Goal: Task Accomplishment & Management: Manage account settings

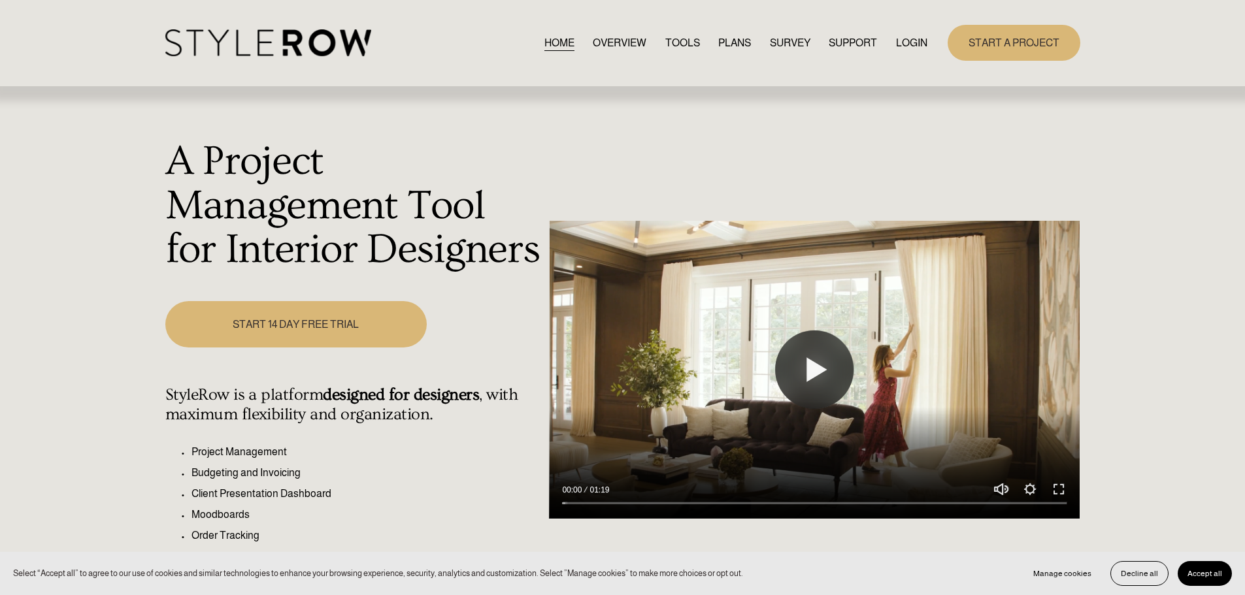
click at [915, 40] on link "LOGIN" at bounding box center [911, 43] width 31 height 18
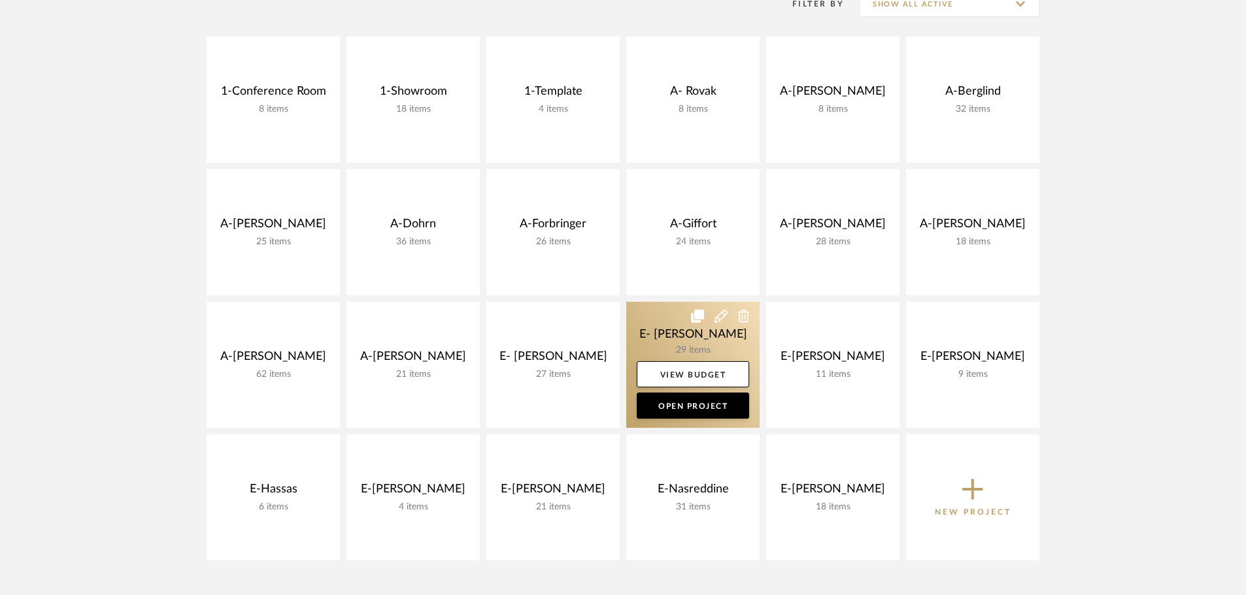
scroll to position [327, 0]
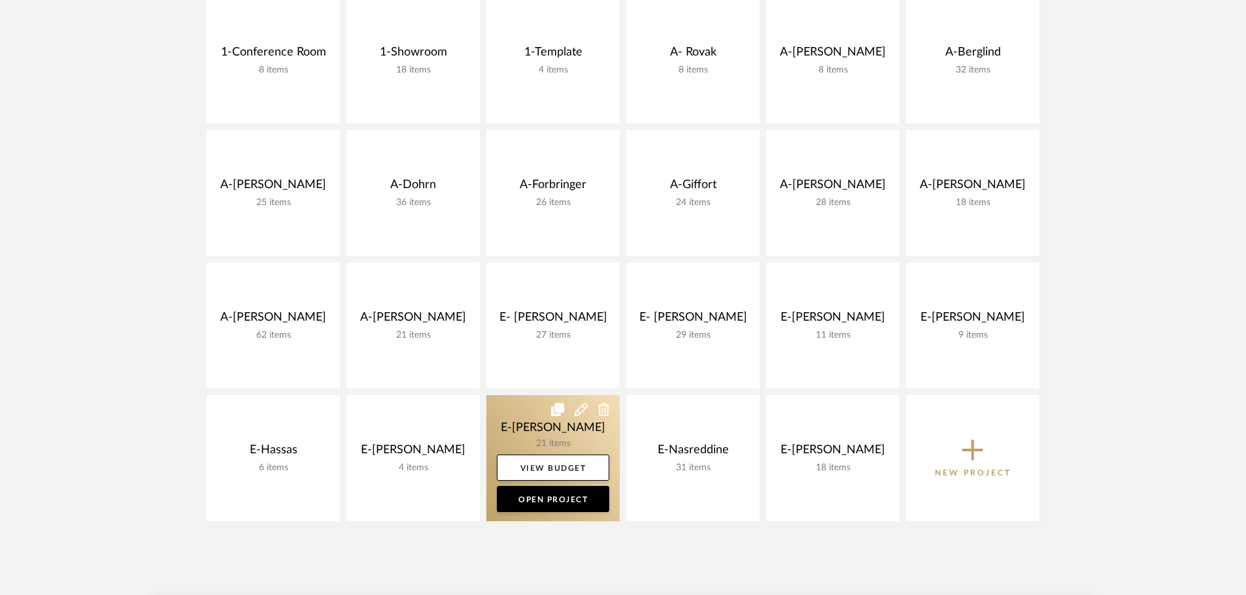
click at [569, 429] on link at bounding box center [552, 458] width 133 height 126
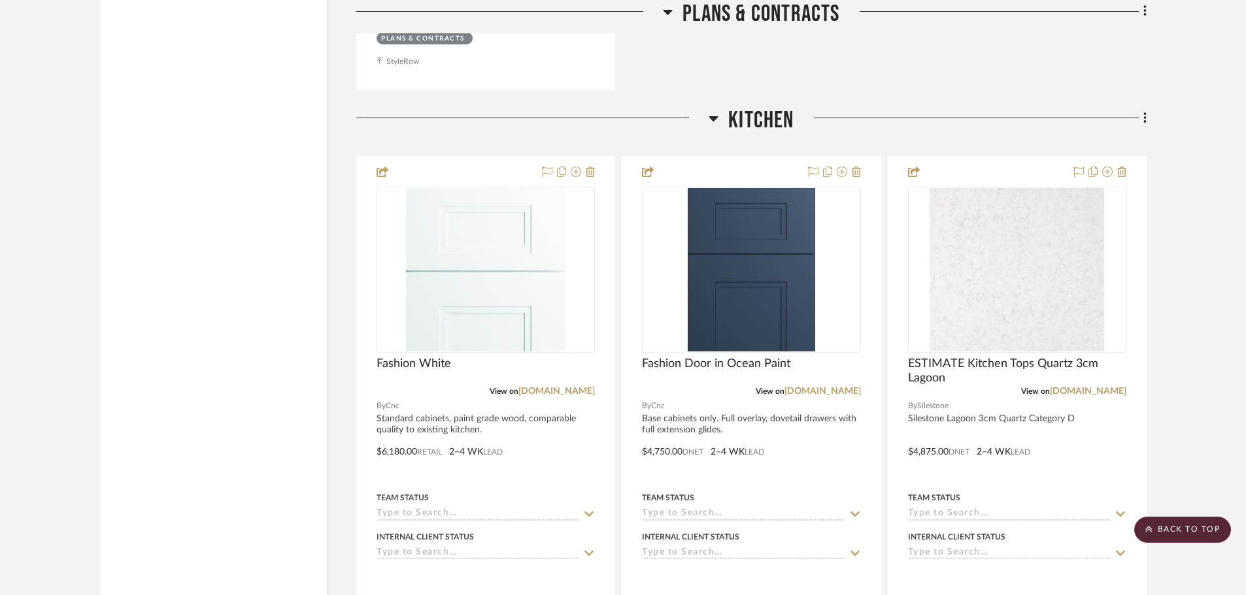
scroll to position [2810, 0]
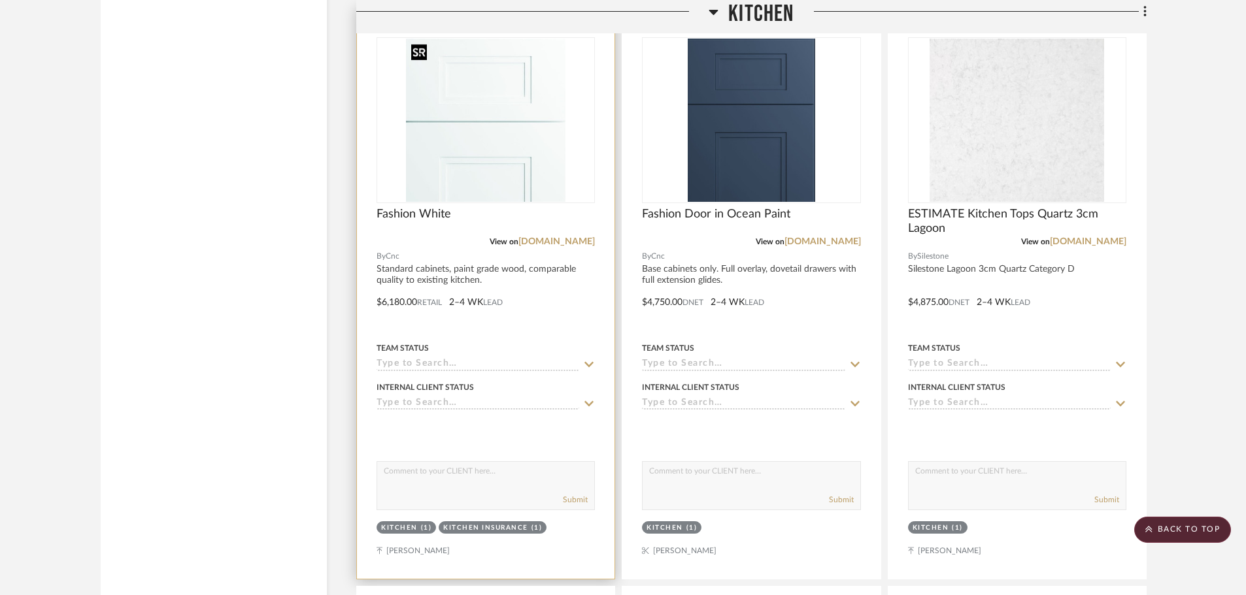
click at [537, 162] on img "0" at bounding box center [485, 120] width 159 height 163
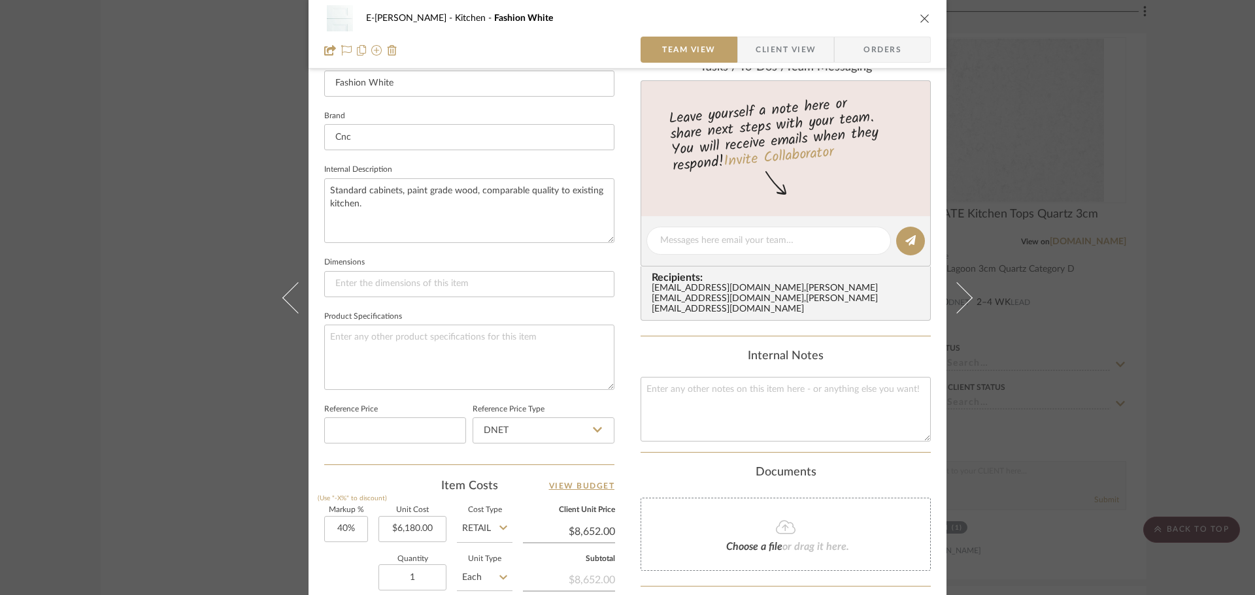
scroll to position [458, 0]
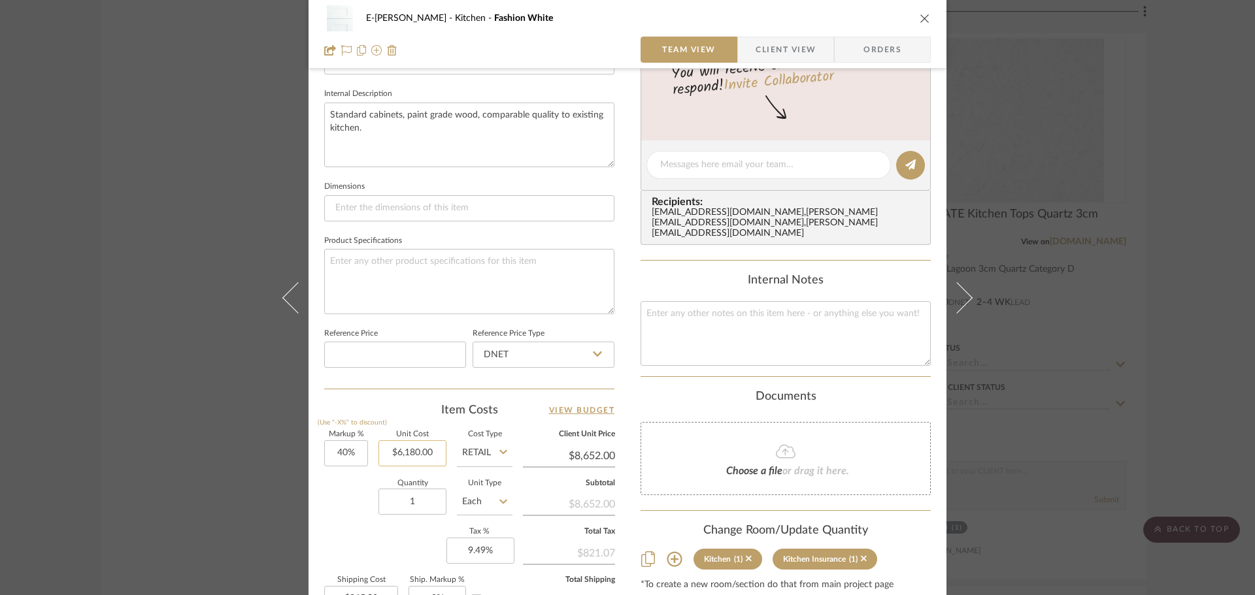
type input "6180.00"
type input "40"
type input "$6,180.00"
click at [351, 459] on input "40" at bounding box center [346, 454] width 44 height 26
type input "40%"
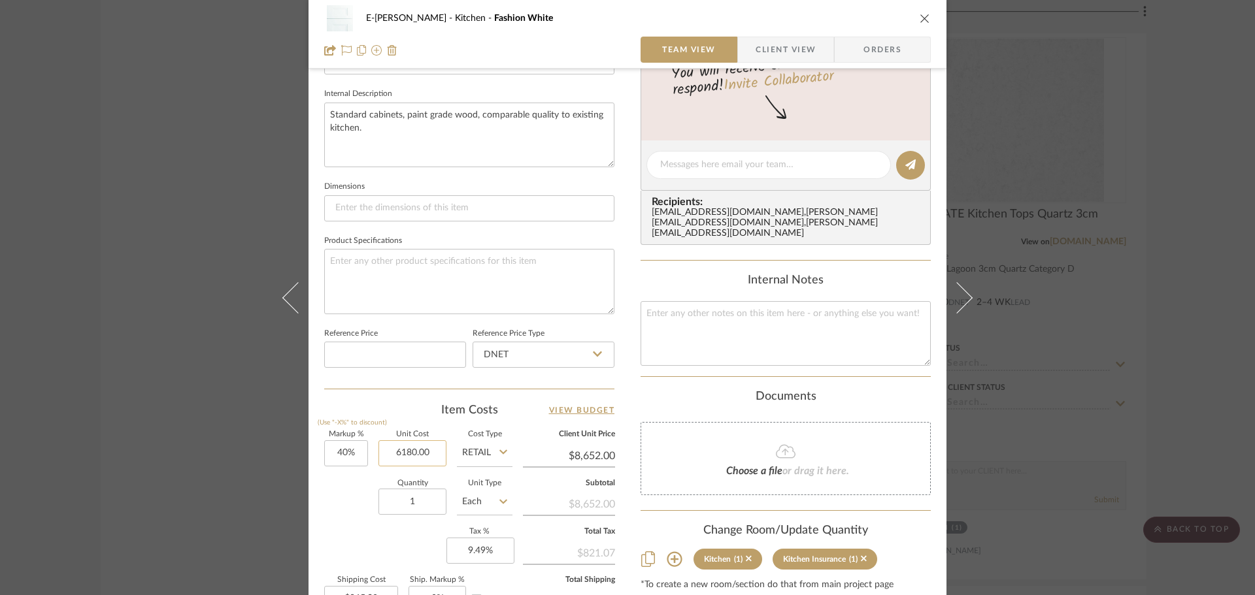
click at [429, 451] on input "6180.00" at bounding box center [412, 454] width 68 height 26
type input "$9,516.00"
click at [352, 488] on div "Quantity 1 Unit Type Each" at bounding box center [418, 503] width 188 height 46
type input "$13,322.40"
type input "$1,332.24"
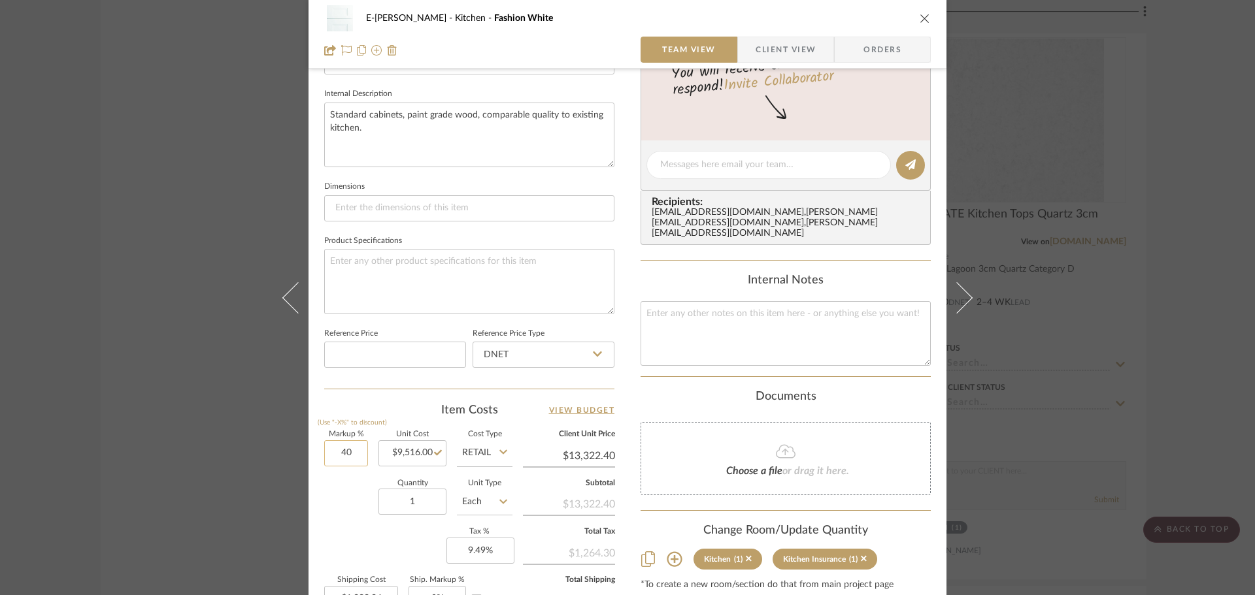
click at [356, 449] on input "40" at bounding box center [346, 454] width 44 height 26
click at [926, 395] on div "E-[PERSON_NAME] Kitchen Fashion White Team View Client View Orders Team-Facing …" at bounding box center [627, 155] width 638 height 1207
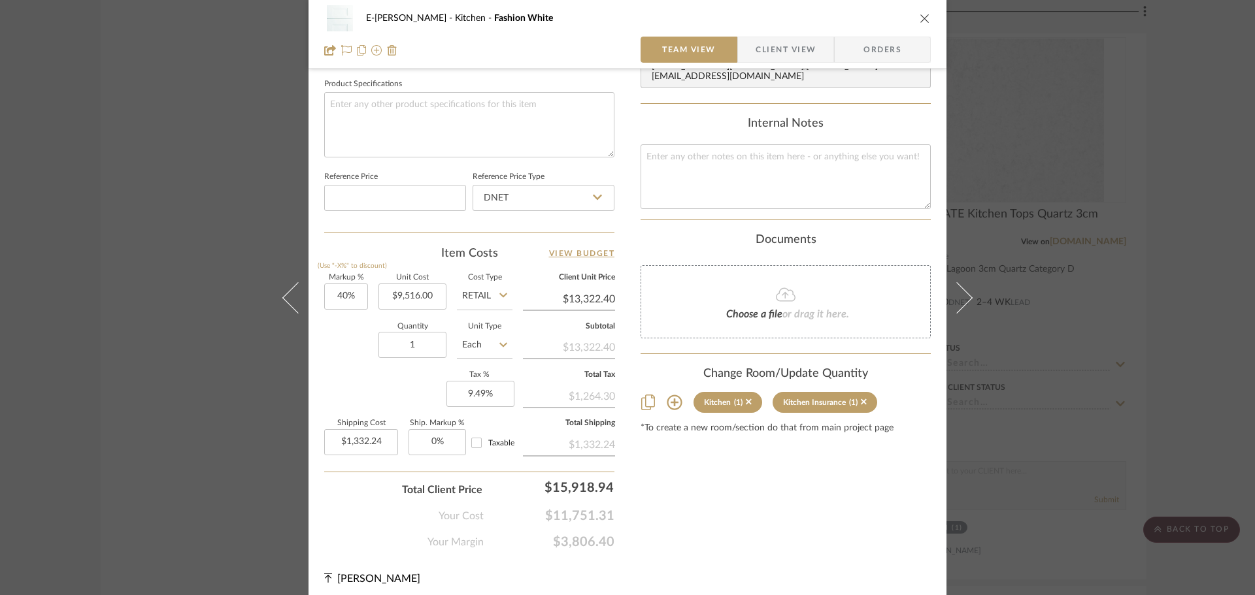
scroll to position [622, 0]
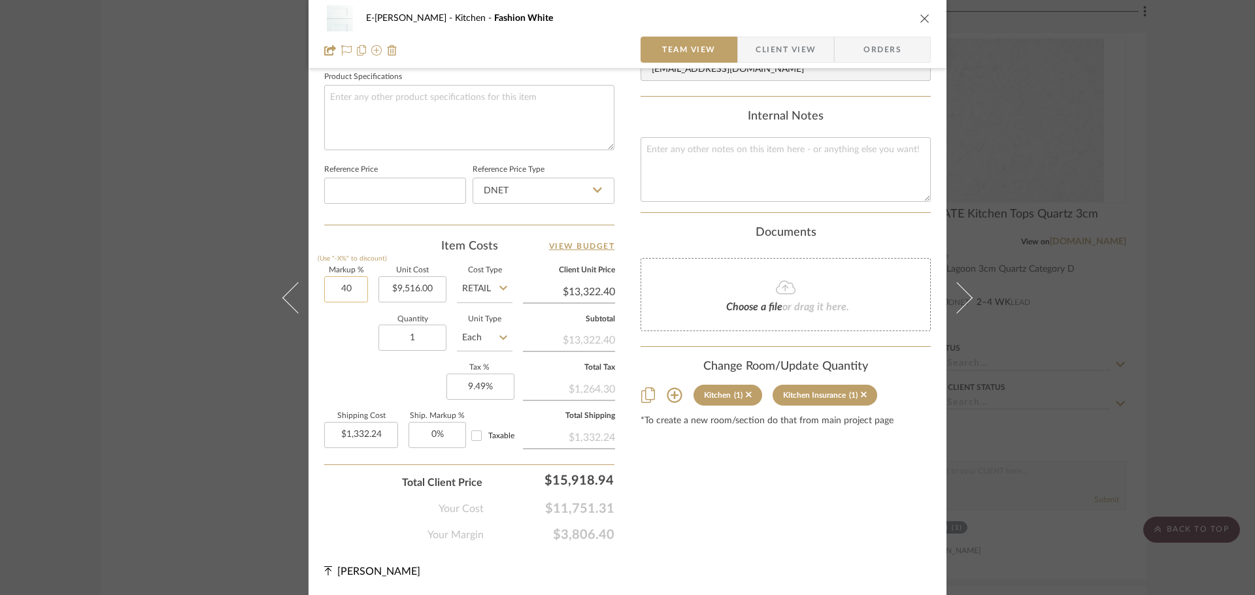
click at [342, 292] on input "40" at bounding box center [346, 289] width 44 height 26
click at [401, 248] on div "Item Costs View Budget" at bounding box center [469, 247] width 290 height 16
click at [685, 458] on div "Content here copies to Client View - confirm visibility there. Show in Client D…" at bounding box center [786, 5] width 290 height 1076
click at [351, 284] on input "40" at bounding box center [346, 289] width 44 height 26
type input "50%"
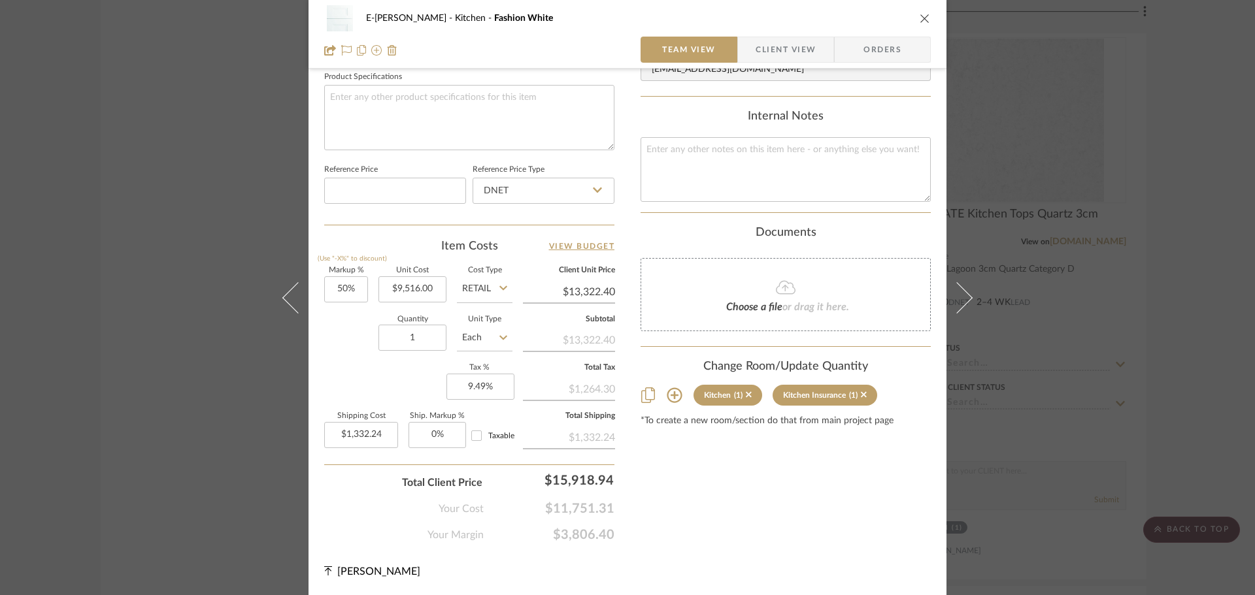
click at [358, 330] on div "Quantity 1 Unit Type Each" at bounding box center [418, 339] width 188 height 46
type input "$14,274.00"
type input "$1,427.40"
click at [924, 15] on icon "close" at bounding box center [925, 18] width 10 height 10
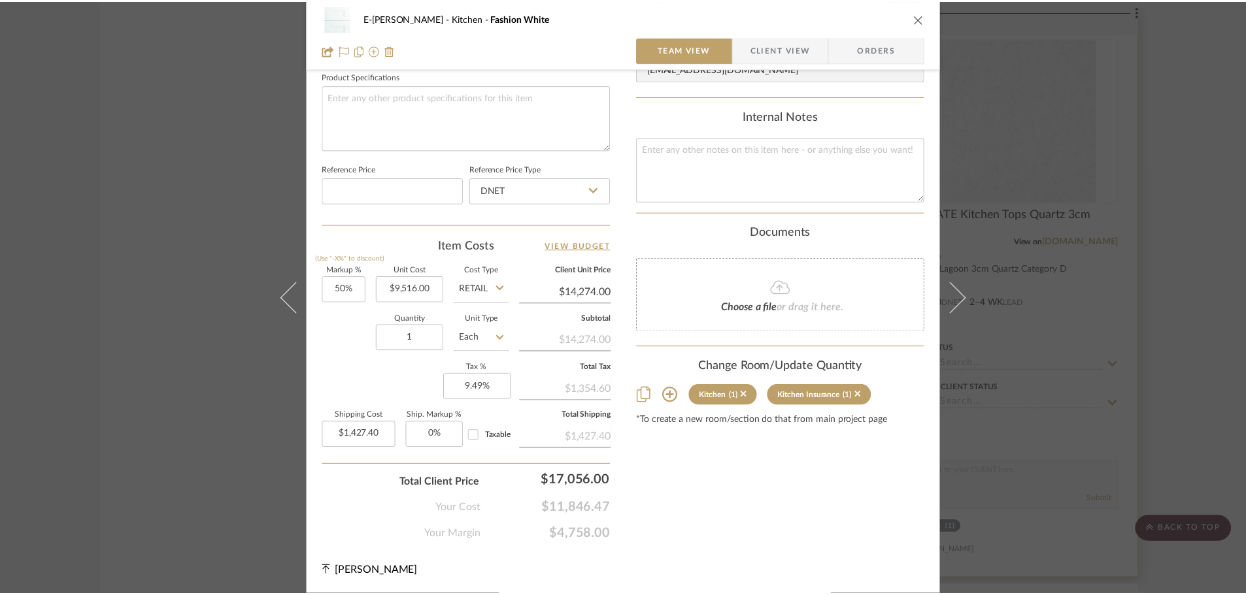
scroll to position [2810, 0]
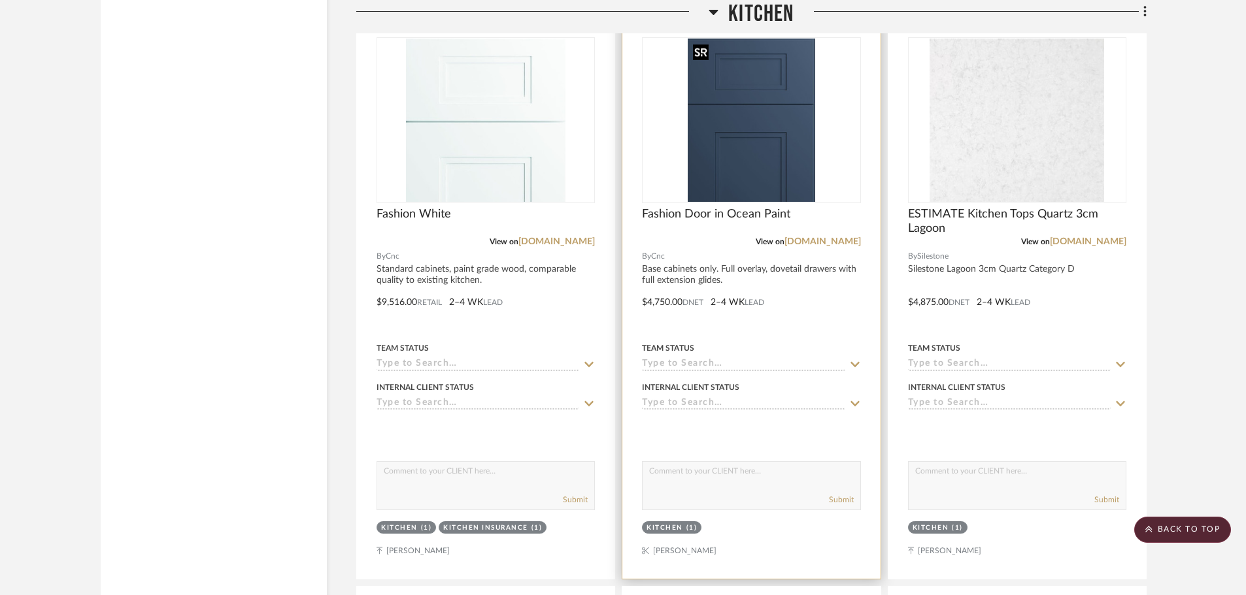
click at [725, 182] on img "0" at bounding box center [751, 120] width 127 height 163
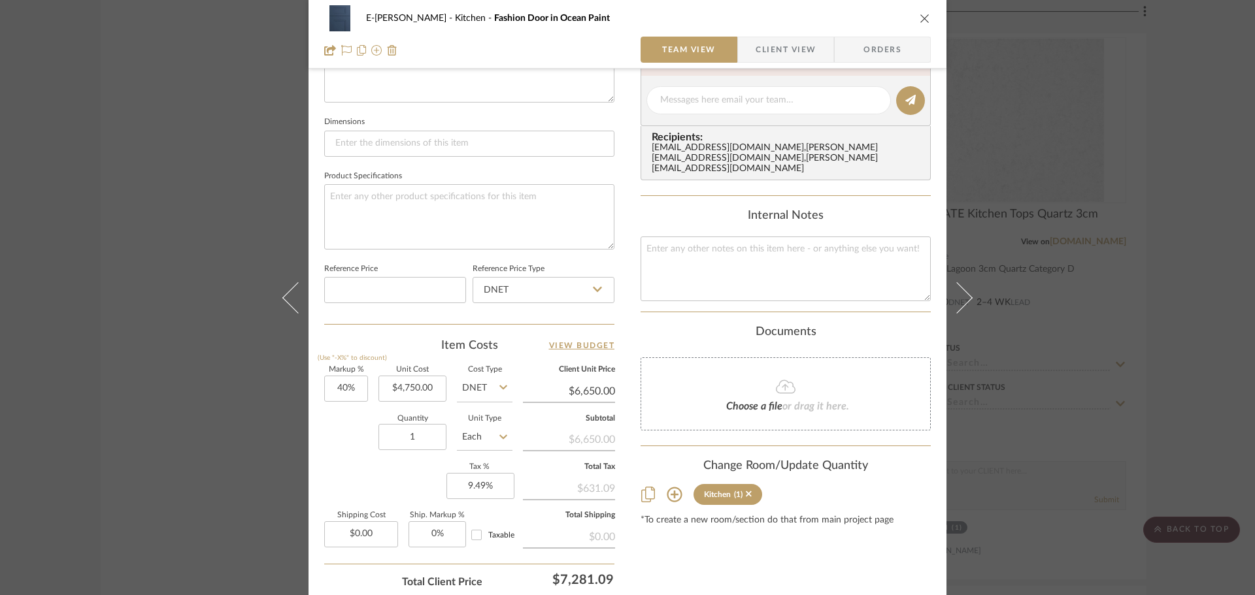
scroll to position [523, 0]
click at [417, 391] on input "4750.00" at bounding box center [412, 388] width 68 height 26
type input "$0.00"
click at [358, 416] on div "Quantity 1 Unit Type Each" at bounding box center [418, 438] width 188 height 46
type input "$0.00"
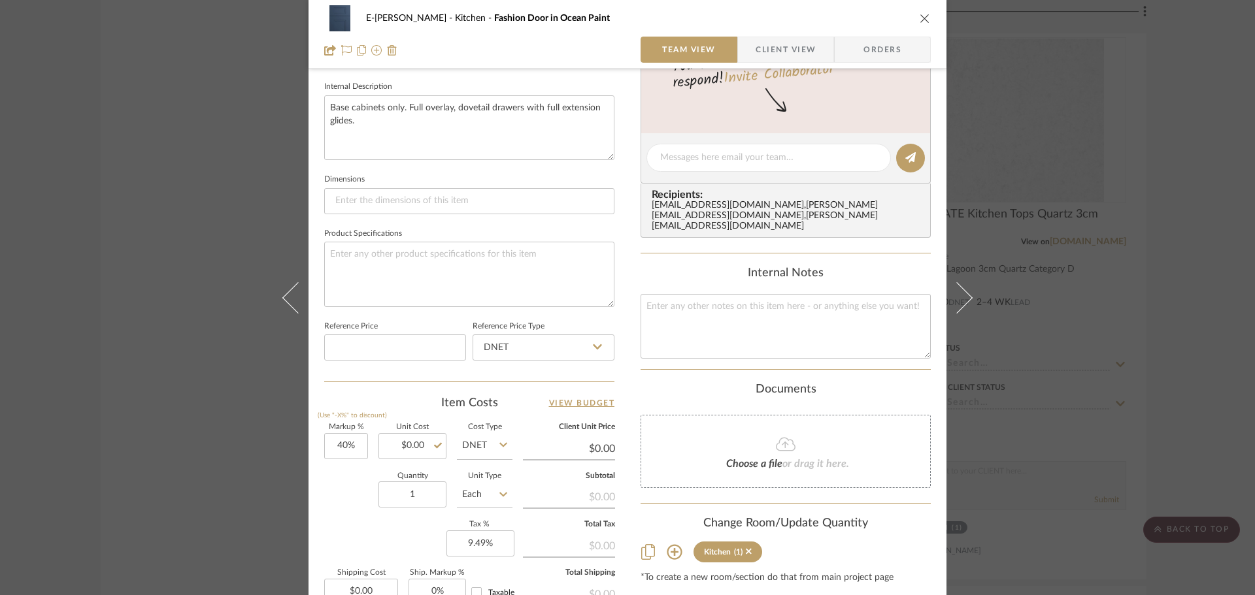
scroll to position [261, 0]
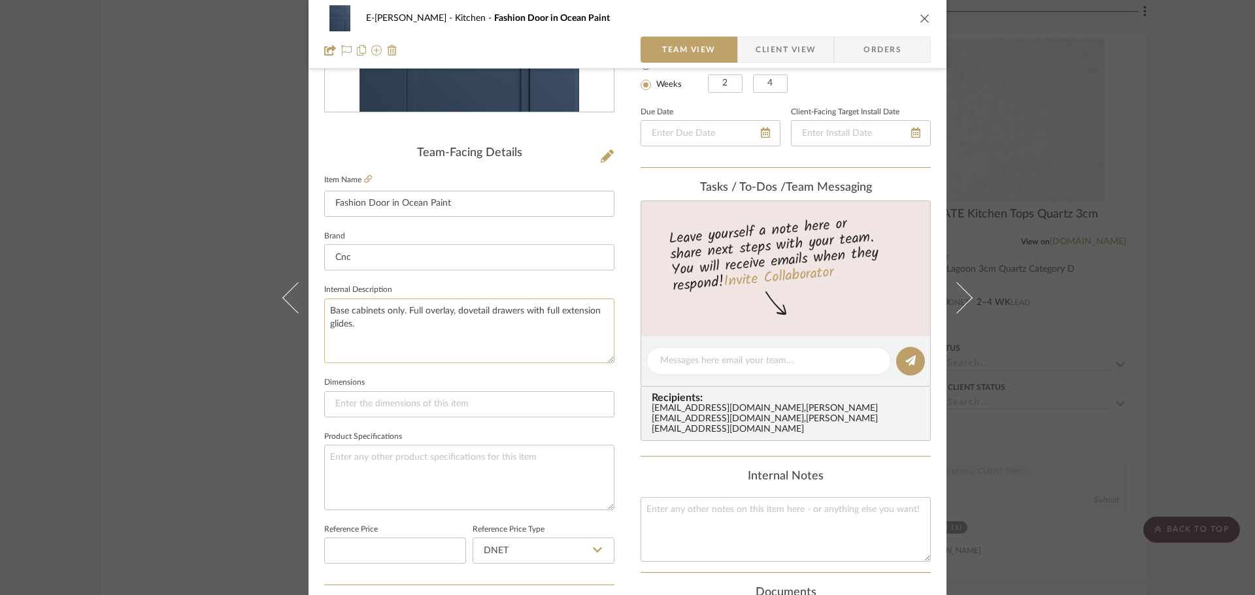
click at [392, 327] on textarea "Base cabinets only. Full overlay, dovetail drawers with full extension glides." at bounding box center [469, 331] width 290 height 65
drag, startPoint x: 363, startPoint y: 324, endPoint x: 350, endPoint y: 326, distance: 13.9
click at [350, 326] on textarea "Base cabinets only. Full overlay, dovetail drawers with full extension glides." at bounding box center [469, 331] width 290 height 65
type textarea "Base cabinets only. Full overlay, dovetail drawers with full extension glides. …"
click at [418, 379] on fieldset "Dimensions" at bounding box center [469, 396] width 290 height 44
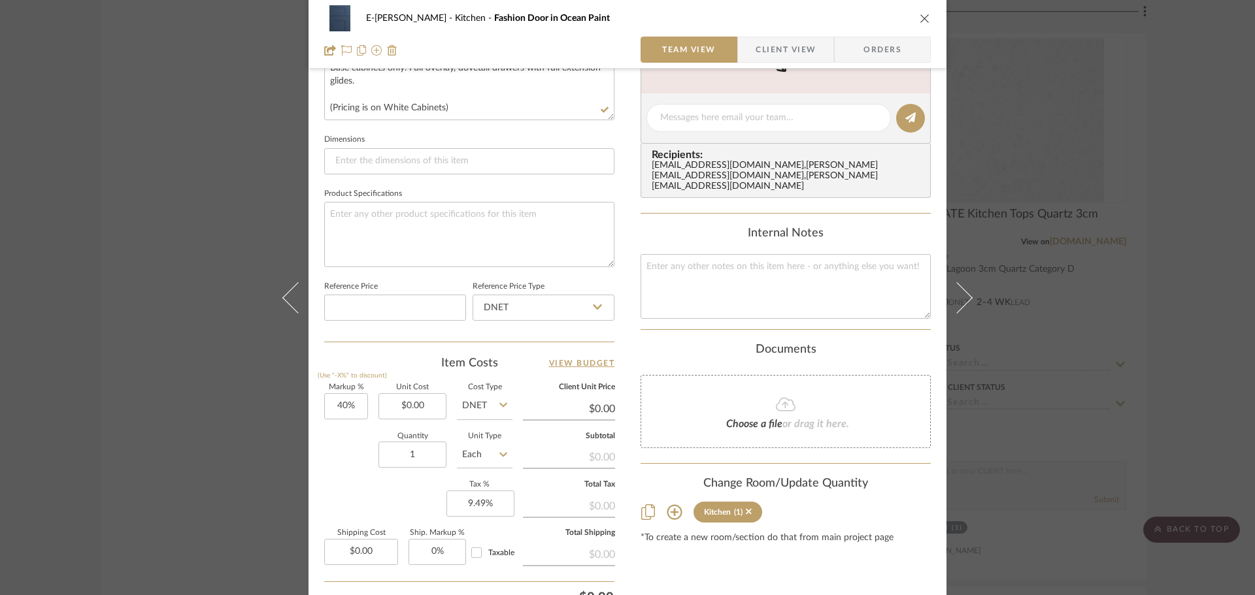
scroll to position [622, 0]
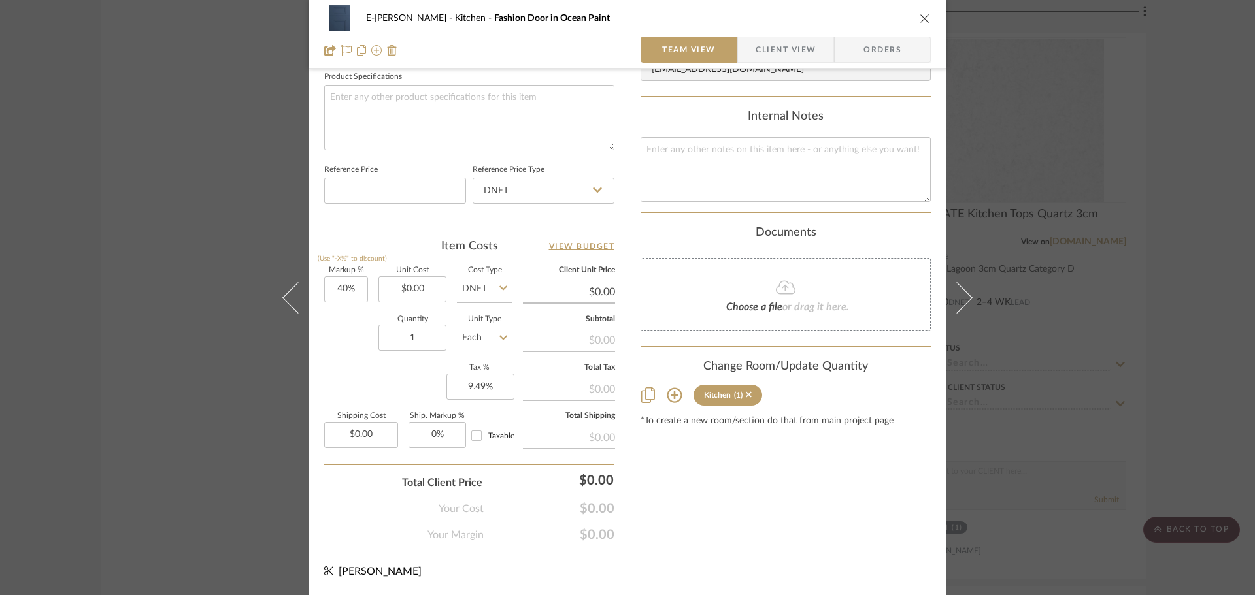
click at [922, 18] on icon "close" at bounding box center [925, 18] width 10 height 10
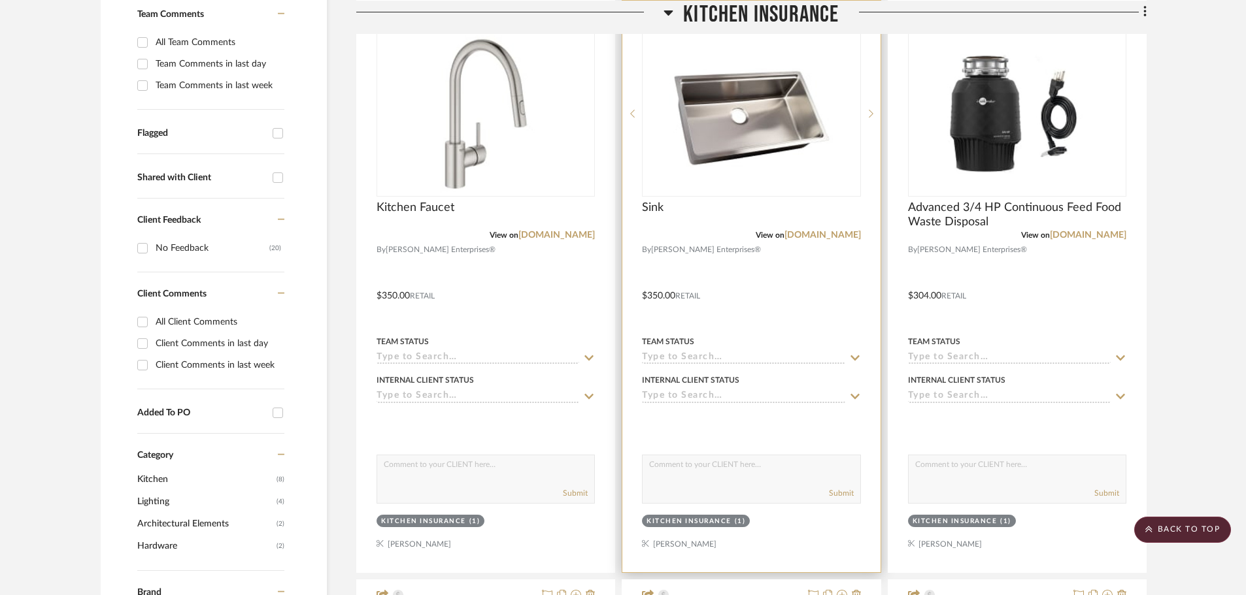
scroll to position [327, 0]
